Goal: Transaction & Acquisition: Obtain resource

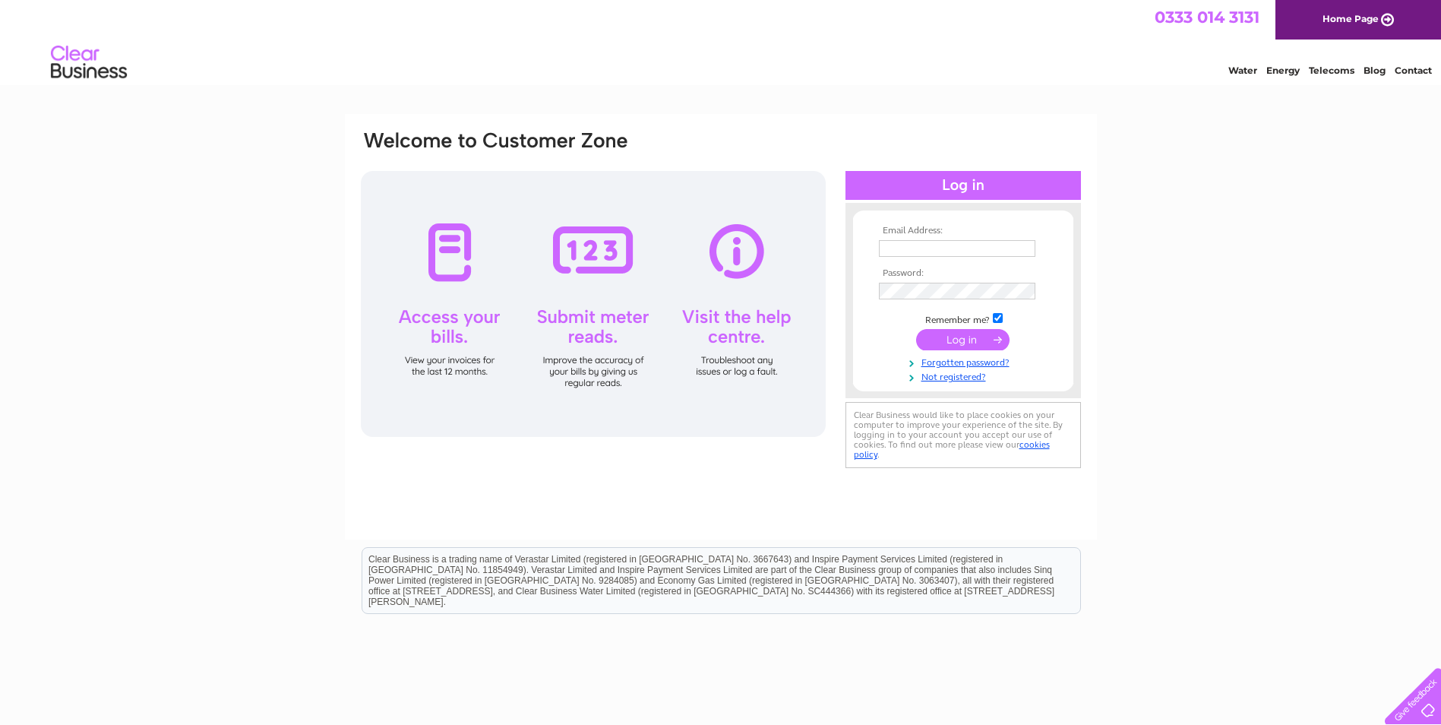
type input "accounts@metallo.co.uk"
click at [562, 339] on input "submit" at bounding box center [962, 339] width 93 height 21
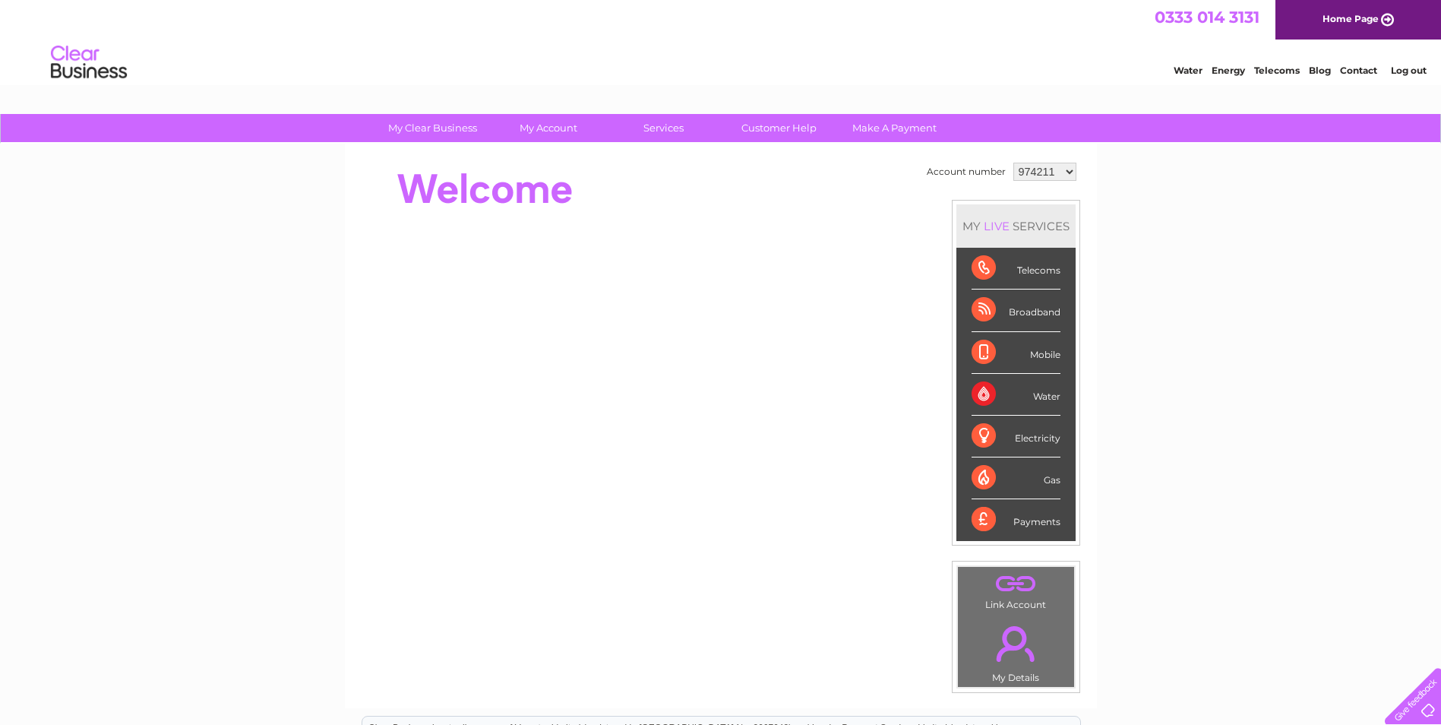
click at [1060, 182] on td "974211 1054520" at bounding box center [1045, 172] width 71 height 26
click at [1052, 170] on select "974211 1054520" at bounding box center [1045, 172] width 63 height 18
select select "1054520"
click at [1014, 163] on select "974211 1054520" at bounding box center [1045, 172] width 63 height 18
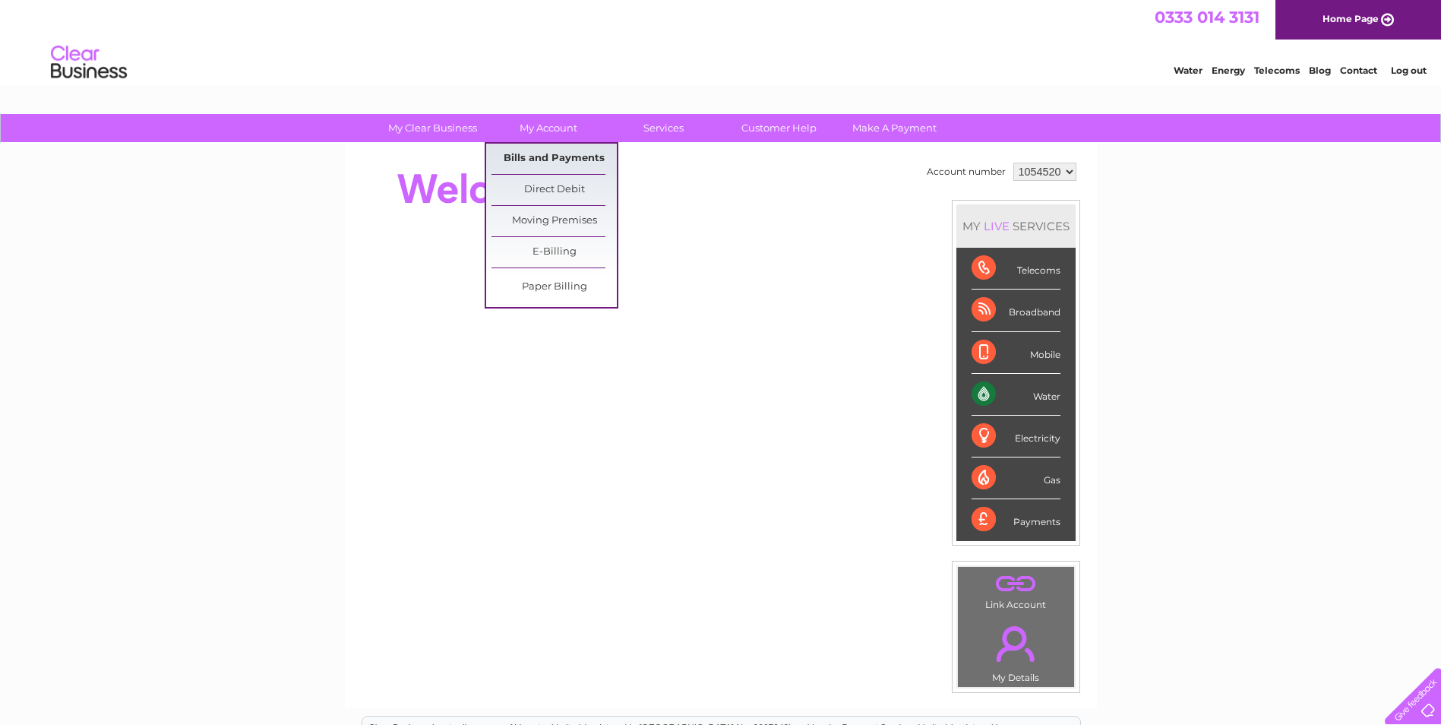
click at [565, 158] on link "Bills and Payments" at bounding box center [554, 159] width 125 height 30
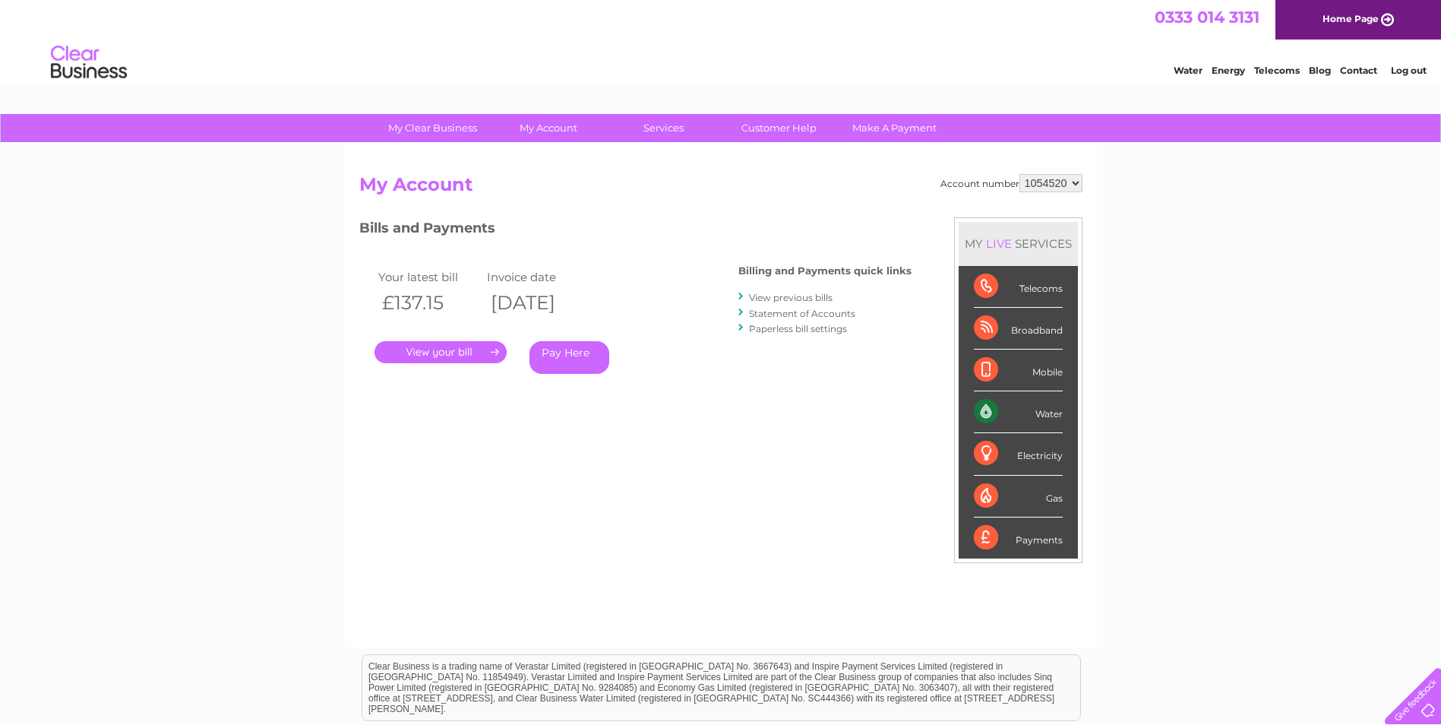
click at [436, 351] on link "." at bounding box center [441, 352] width 132 height 22
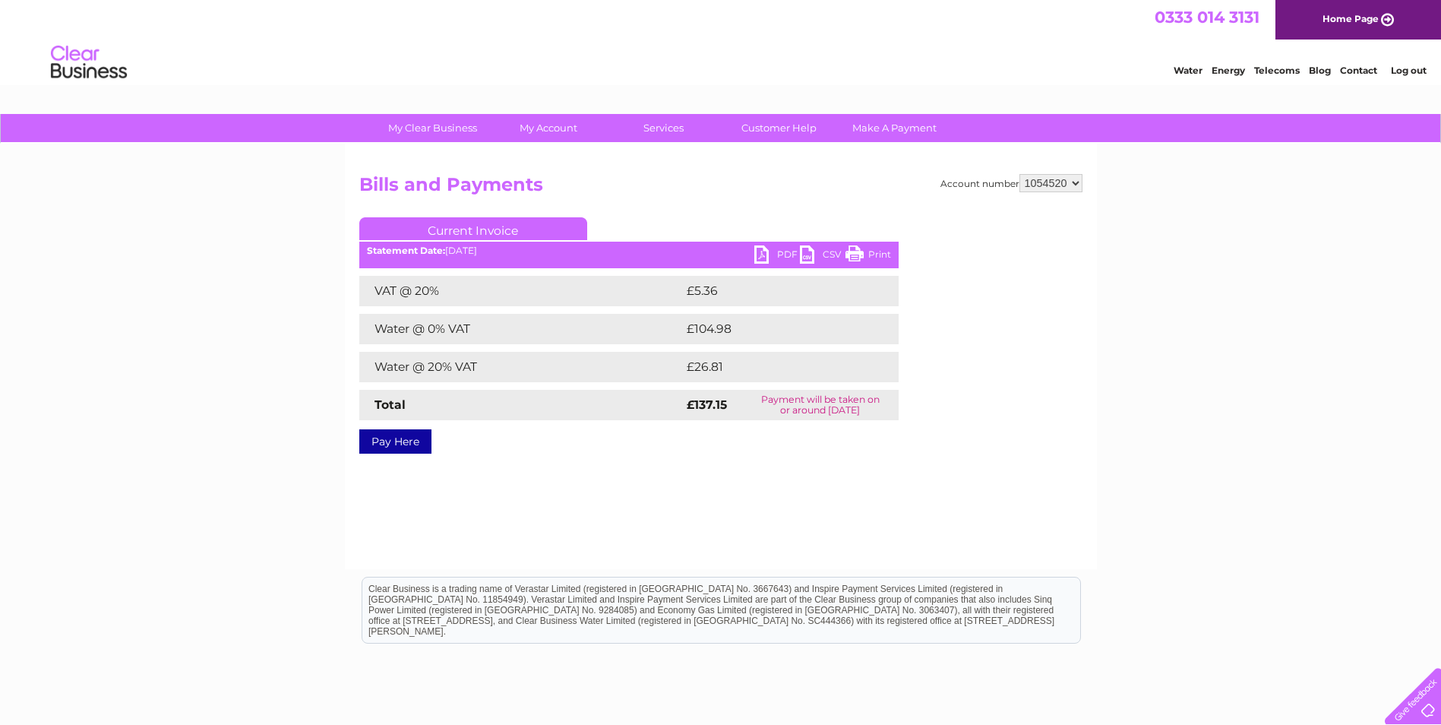
click at [782, 255] on link "PDF" at bounding box center [778, 256] width 46 height 22
